Goal: Consume media (video, audio): Consume media (video, audio)

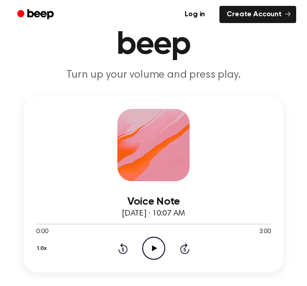
scroll to position [65, 0]
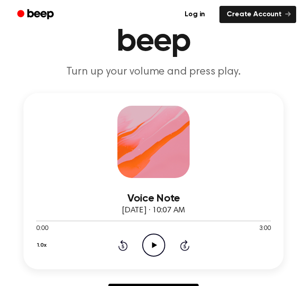
click at [148, 234] on icon "Play Audio" at bounding box center [153, 244] width 23 height 23
click at [154, 240] on icon "Pause Audio" at bounding box center [153, 244] width 23 height 23
click at [145, 234] on icon "Play Audio" at bounding box center [153, 244] width 23 height 23
click at [158, 246] on icon "Pause Audio" at bounding box center [153, 244] width 23 height 23
click at [158, 246] on icon "Play Audio" at bounding box center [153, 244] width 23 height 23
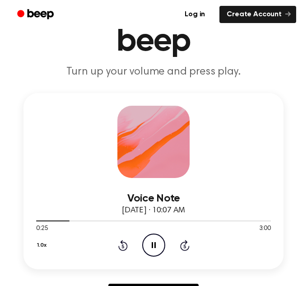
click at [159, 244] on icon "Pause Audio" at bounding box center [153, 244] width 23 height 23
click at [153, 240] on icon "Play Audio" at bounding box center [153, 244] width 23 height 23
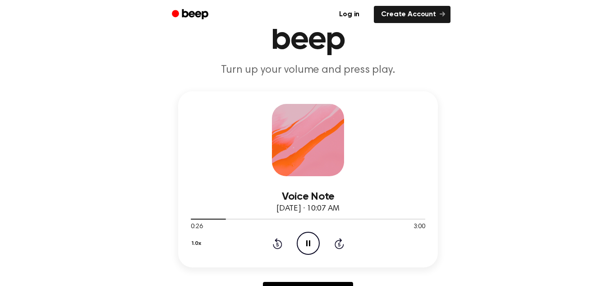
scroll to position [70, 0]
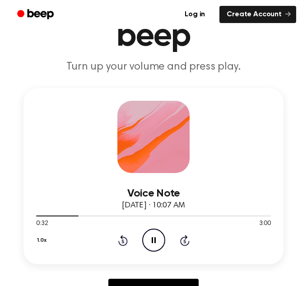
click at [159, 244] on icon "Pause Audio" at bounding box center [153, 239] width 23 height 23
click at [152, 248] on icon "Play Audio" at bounding box center [153, 239] width 23 height 23
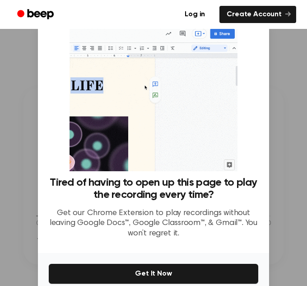
click at [284, 69] on div at bounding box center [153, 143] width 307 height 286
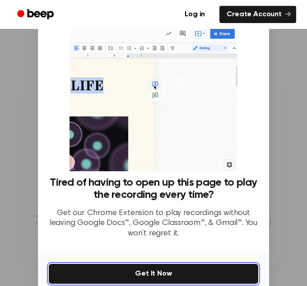
click at [209, 265] on button "Get It Now" at bounding box center [153, 273] width 209 height 20
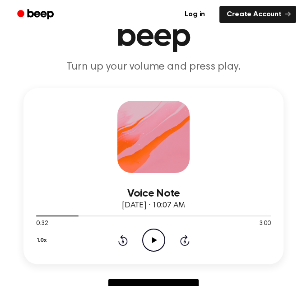
click at [155, 244] on icon "Play Audio" at bounding box center [153, 239] width 23 height 23
click at [159, 242] on icon "Pause Audio" at bounding box center [153, 239] width 23 height 23
click at [151, 246] on icon "Play Audio" at bounding box center [153, 239] width 23 height 23
click at [156, 235] on icon "Pause Audio" at bounding box center [153, 239] width 23 height 23
click at [158, 241] on icon "Play Audio" at bounding box center [153, 239] width 23 height 23
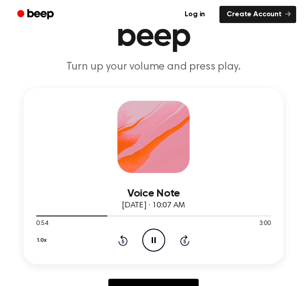
click at [154, 241] on icon at bounding box center [154, 240] width 4 height 6
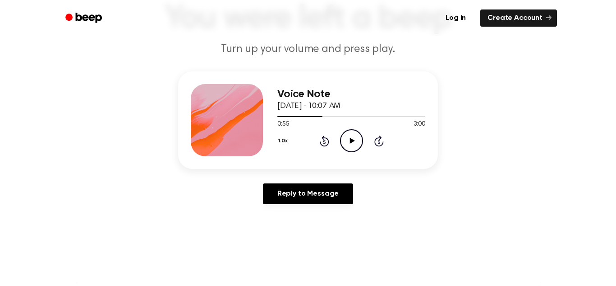
click at [306, 136] on icon "Play Audio" at bounding box center [351, 140] width 23 height 23
click at [306, 133] on icon "Pause Audio" at bounding box center [351, 140] width 23 height 23
click at [306, 134] on icon "Play Audio" at bounding box center [351, 140] width 23 height 23
click at [306, 140] on icon "Pause Audio" at bounding box center [351, 140] width 23 height 23
click at [306, 148] on icon "Play Audio" at bounding box center [351, 140] width 23 height 23
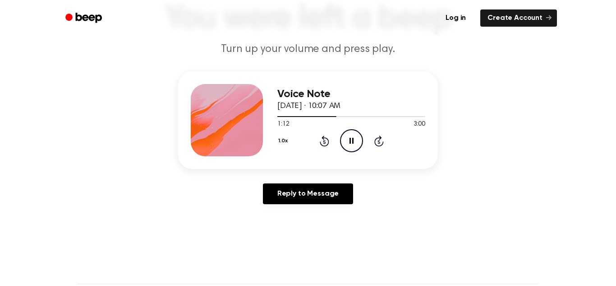
click at [306, 151] on div "1.0x Rewind 5 seconds Pause Audio Skip 5 seconds" at bounding box center [351, 140] width 148 height 23
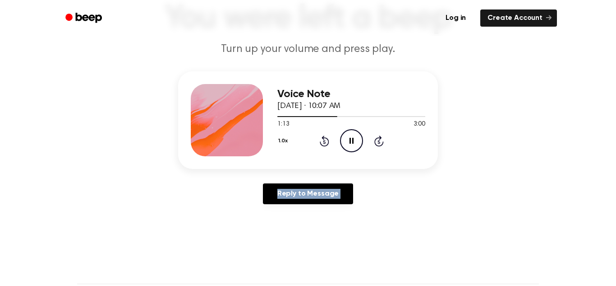
click at [306, 151] on div "1.0x Rewind 5 seconds Pause Audio Skip 5 seconds" at bounding box center [351, 140] width 148 height 23
click at [306, 141] on icon "Skip 5 seconds" at bounding box center [379, 141] width 10 height 12
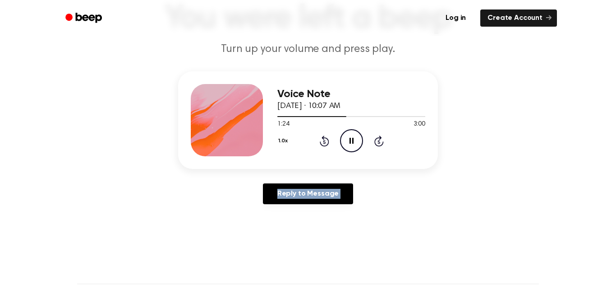
click at [306, 141] on icon "Skip 5 seconds" at bounding box center [379, 141] width 10 height 12
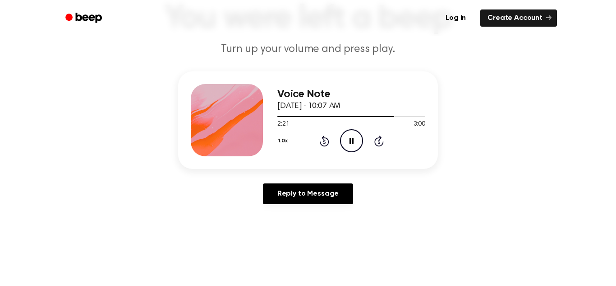
click at [306, 129] on div "1.0x Rewind 5 seconds Pause Audio Skip 5 seconds" at bounding box center [351, 140] width 148 height 23
click at [306, 142] on icon "Pause Audio" at bounding box center [351, 140] width 23 height 23
